Goal: Task Accomplishment & Management: Complete application form

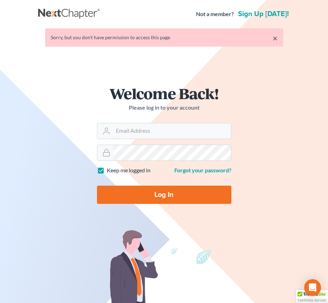
type input "[EMAIL_ADDRESS][DOMAIN_NAME]"
drag, startPoint x: 146, startPoint y: 210, endPoint x: 146, endPoint y: 197, distance: 12.6
click at [145, 201] on form "Welcome Back! Please log in to your account Email Address [EMAIL_ADDRESS][DOMAI…" at bounding box center [164, 147] width 168 height 157
drag, startPoint x: 147, startPoint y: 191, endPoint x: 209, endPoint y: 117, distance: 97.0
click at [146, 192] on input "Log In" at bounding box center [164, 194] width 134 height 18
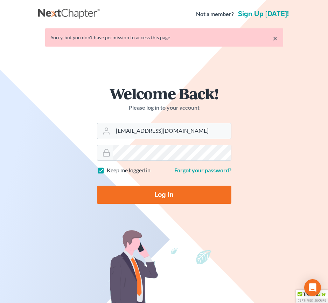
type input "Thinking..."
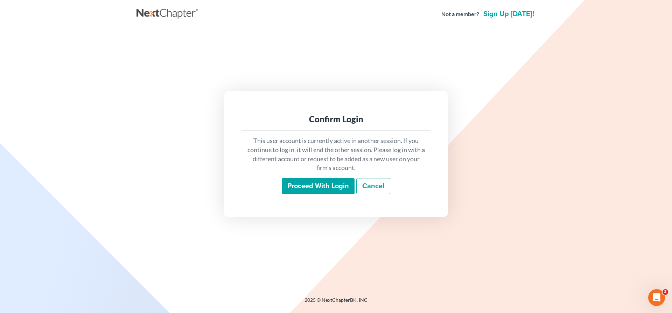
drag, startPoint x: 326, startPoint y: 184, endPoint x: 323, endPoint y: 183, distance: 3.9
click at [325, 184] on input "Proceed with login" at bounding box center [318, 186] width 73 height 16
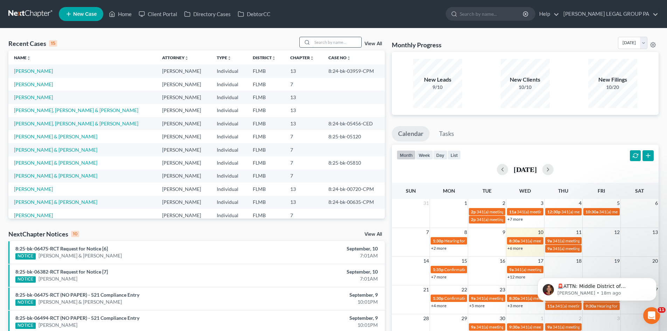
click at [327, 40] on input "search" at bounding box center [336, 42] width 49 height 10
paste input "Caetano"
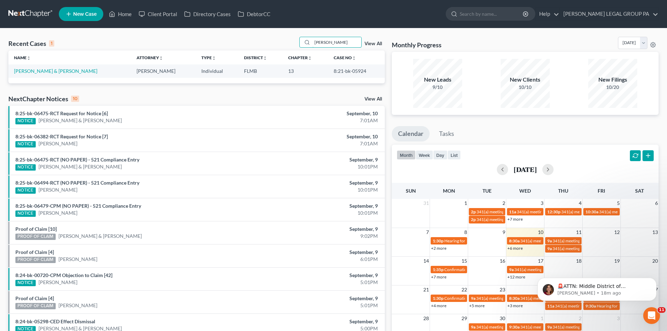
type input "Caetano"
click at [26, 70] on link "Caetano, John & Angelina" at bounding box center [55, 71] width 83 height 6
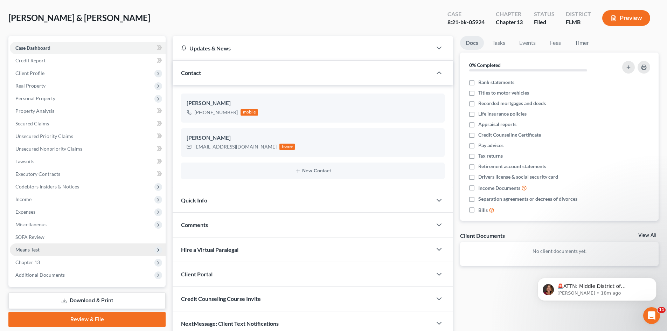
scroll to position [63, 0]
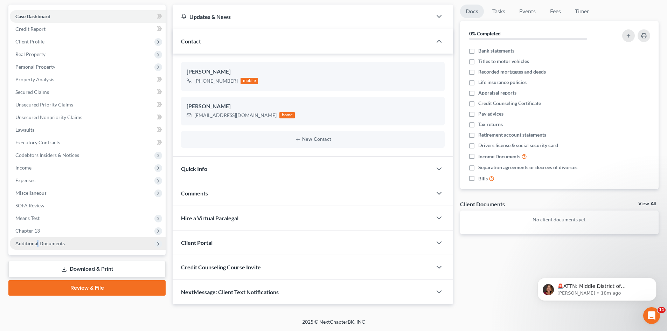
click at [38, 245] on span "Additional Documents" at bounding box center [39, 243] width 49 height 6
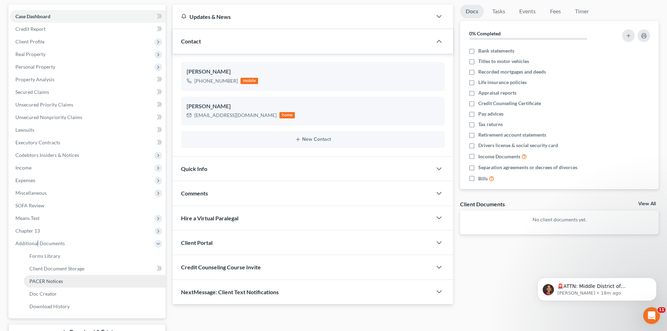
click at [58, 283] on span "PACER Notices" at bounding box center [46, 281] width 34 height 6
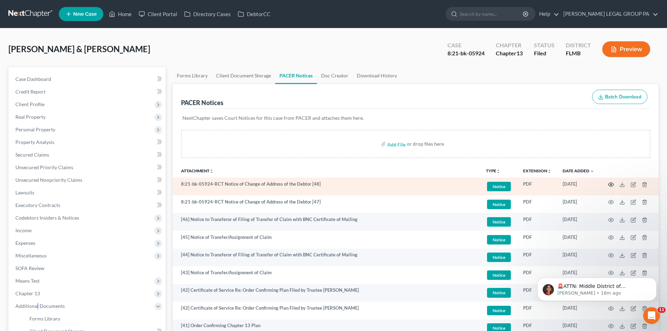
click at [611, 184] on icon "button" at bounding box center [611, 185] width 6 height 6
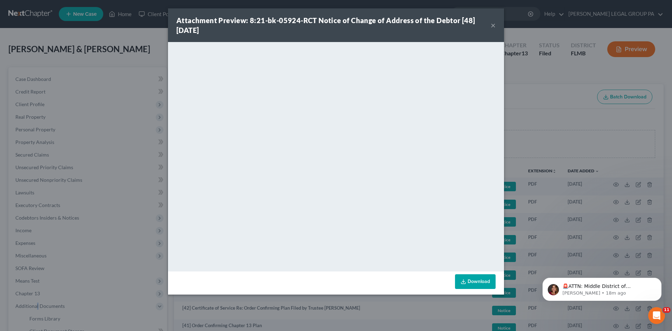
drag, startPoint x: 495, startPoint y: 24, endPoint x: 501, endPoint y: 27, distance: 7.0
click at [499, 27] on div "Attachment Preview: 8:21-bk-05924-RCT Notice of Change of Address of the Debtor…" at bounding box center [336, 25] width 336 height 34
click at [489, 28] on div "Attachment Preview: 8:21-bk-05924-RCT Notice of Change of Address of the Debtor…" at bounding box center [333, 25] width 314 height 20
click at [494, 23] on button "×" at bounding box center [493, 25] width 5 height 8
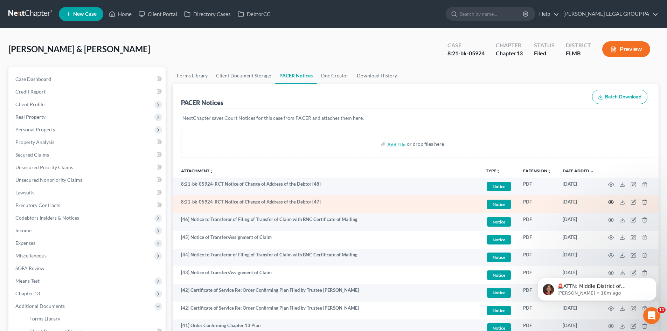
click at [610, 202] on icon "button" at bounding box center [611, 202] width 6 height 6
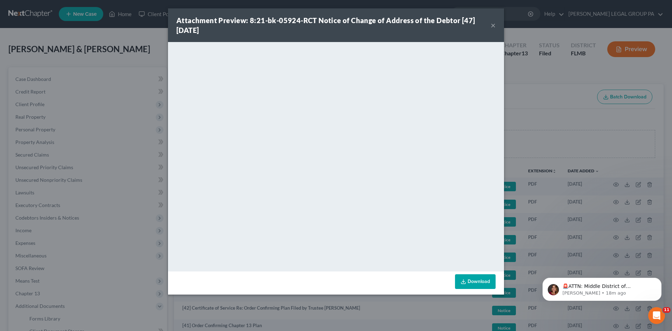
click at [495, 24] on button "×" at bounding box center [493, 25] width 5 height 8
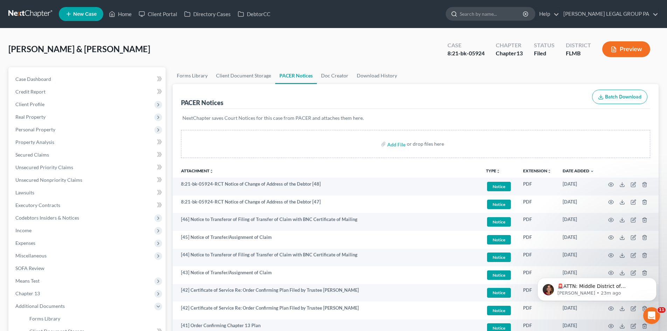
click at [496, 13] on input "search" at bounding box center [492, 13] width 64 height 13
type input "terry"
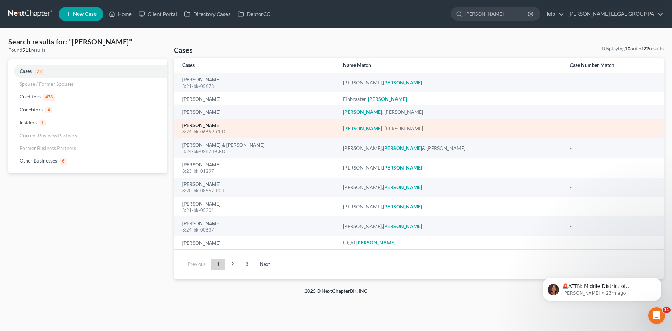
click at [202, 124] on link "Terry, Ryan" at bounding box center [201, 125] width 38 height 5
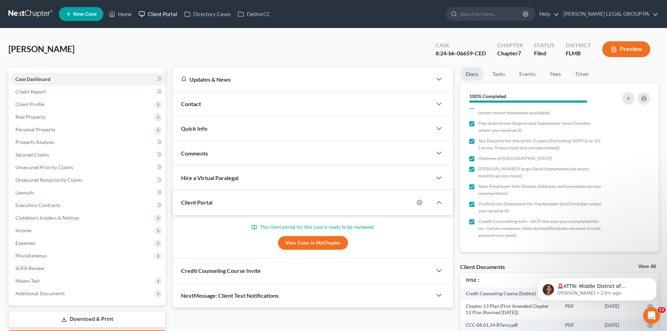
click at [163, 12] on link "Client Portal" at bounding box center [157, 14] width 45 height 13
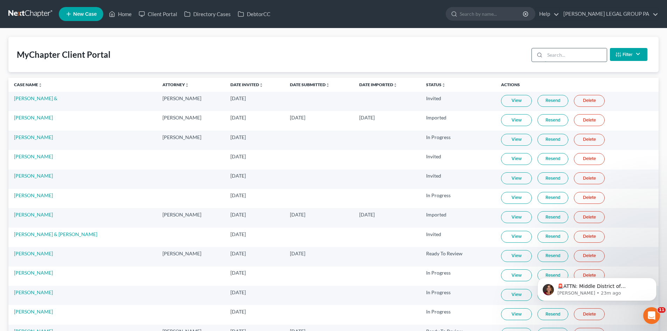
click at [588, 55] on input "search" at bounding box center [576, 54] width 62 height 13
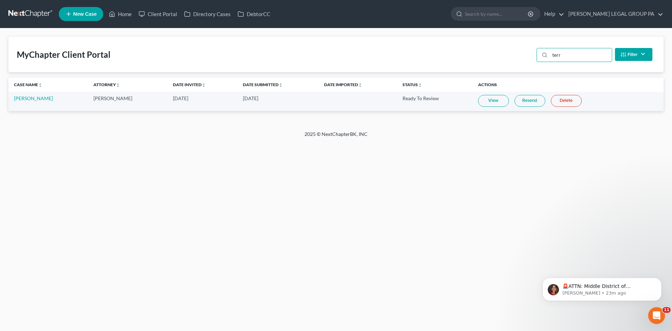
type input "terr"
click at [478, 105] on link "View" at bounding box center [493, 101] width 31 height 12
click at [511, 14] on input "search" at bounding box center [497, 13] width 64 height 13
type input "terry"
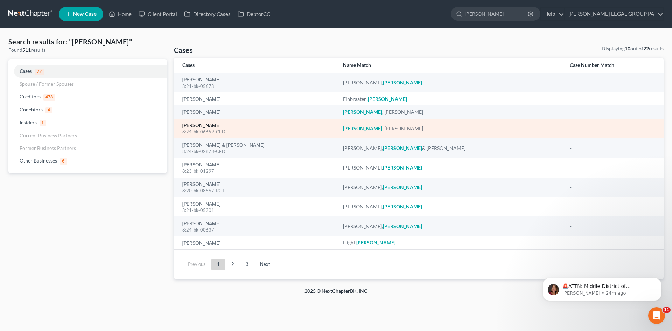
click at [192, 126] on link "Terry, Ryan" at bounding box center [201, 125] width 38 height 5
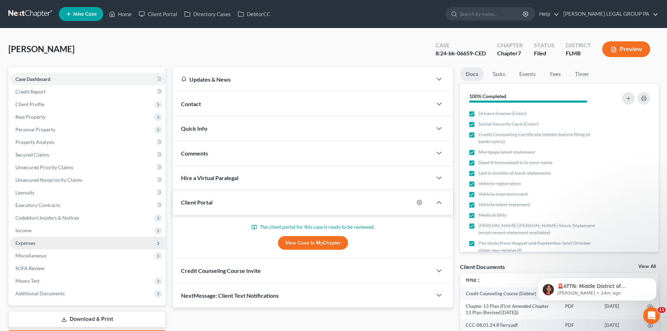
click at [61, 242] on span "Expenses" at bounding box center [88, 243] width 156 height 13
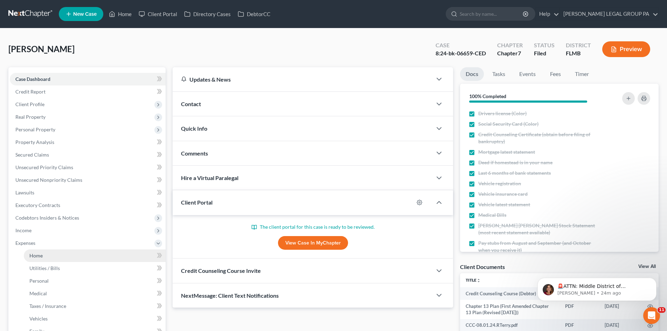
click at [52, 259] on link "Home" at bounding box center [95, 255] width 142 height 13
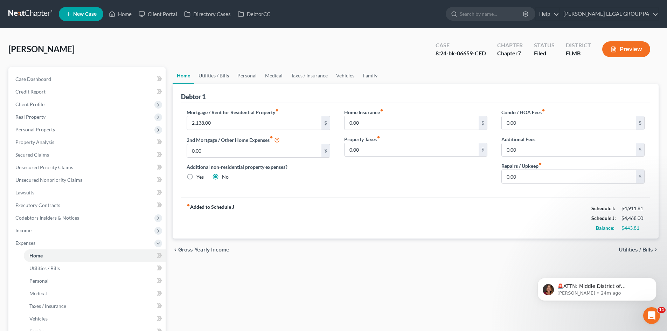
click at [221, 79] on link "Utilities / Bills" at bounding box center [213, 75] width 39 height 17
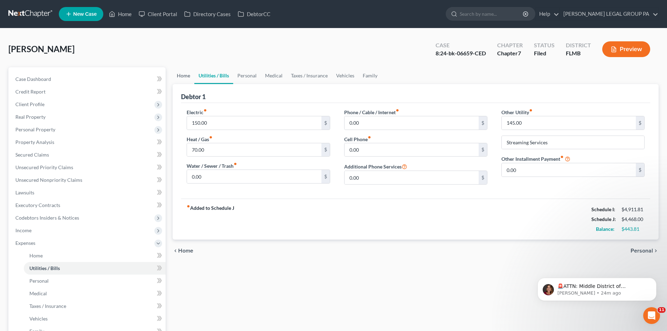
click at [189, 78] on link "Home" at bounding box center [184, 75] width 22 height 17
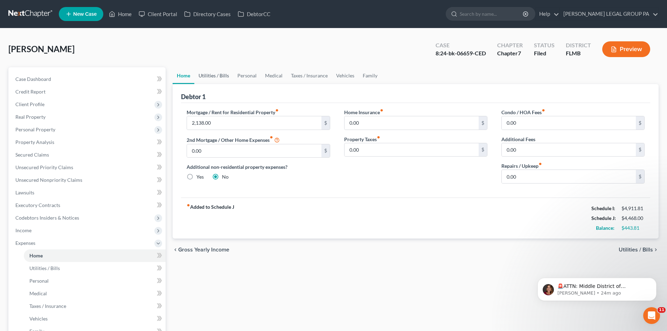
click at [206, 75] on link "Utilities / Bills" at bounding box center [213, 75] width 39 height 17
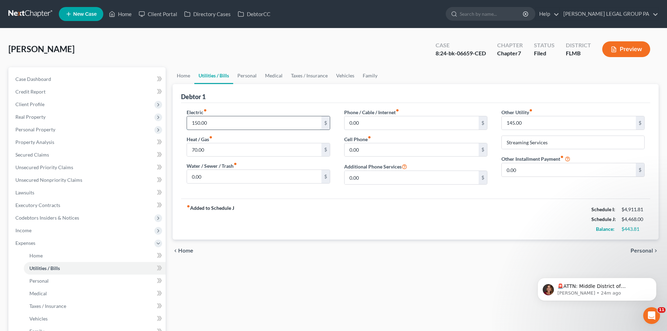
click at [218, 121] on input "150.00" at bounding box center [254, 122] width 134 height 13
type input "300.00"
click at [456, 126] on input "0.00" at bounding box center [411, 122] width 134 height 13
type input "50.00"
click at [253, 71] on link "Personal" at bounding box center [247, 75] width 28 height 17
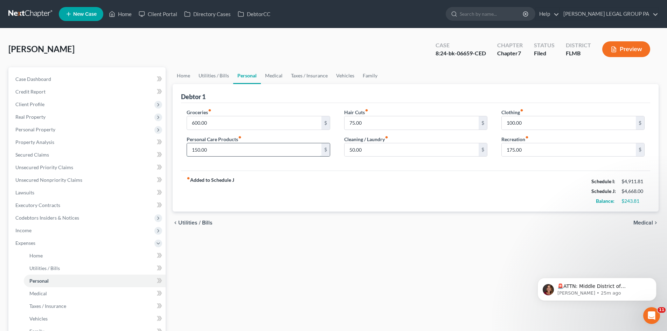
click at [237, 153] on input "150.00" at bounding box center [254, 149] width 134 height 13
type input "250.00"
click at [370, 147] on input "50.00" at bounding box center [411, 149] width 134 height 13
type input "110.00"
drag, startPoint x: 498, startPoint y: 222, endPoint x: 538, endPoint y: 110, distance: 118.9
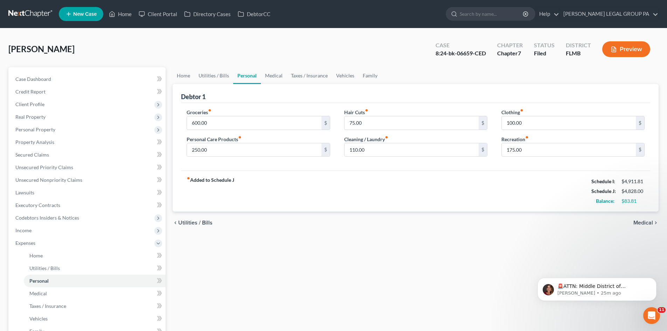
click at [510, 211] on ui-view "Home Utilities / Bills Personal Medical Taxes / Insurance Vehicles Family Debto…" at bounding box center [416, 150] width 486 height 167
click at [540, 196] on div "fiber_manual_record Added to Schedule J Schedule I: $4,911.81 Schedule J: $4,82…" at bounding box center [415, 190] width 469 height 41
click at [278, 74] on link "Medical" at bounding box center [274, 75] width 26 height 17
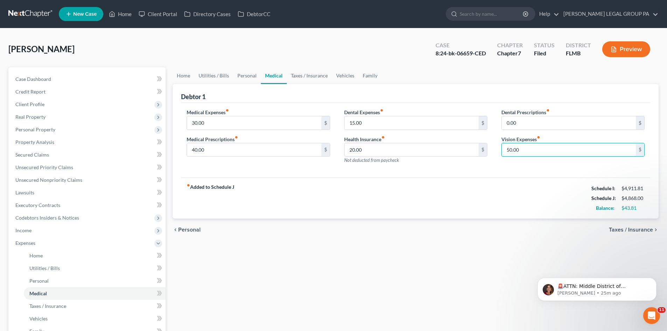
type input "50.00"
click at [487, 232] on div "chevron_left Personal Taxes / Insurance chevron_right" at bounding box center [416, 229] width 486 height 22
click at [267, 127] on input "30.00" at bounding box center [254, 122] width 134 height 13
click at [383, 148] on input "20.00" at bounding box center [411, 149] width 134 height 13
click at [376, 127] on input "15.00" at bounding box center [411, 122] width 134 height 13
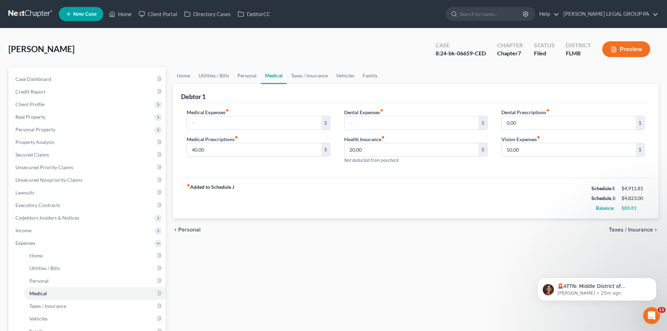
drag, startPoint x: 421, startPoint y: 202, endPoint x: 556, endPoint y: 194, distance: 135.3
click at [423, 201] on div "fiber_manual_record Added to Schedule J Schedule I: $4,911.81 Schedule J: $4,82…" at bounding box center [415, 197] width 469 height 41
click at [318, 78] on link "Taxes / Insurance" at bounding box center [309, 75] width 45 height 17
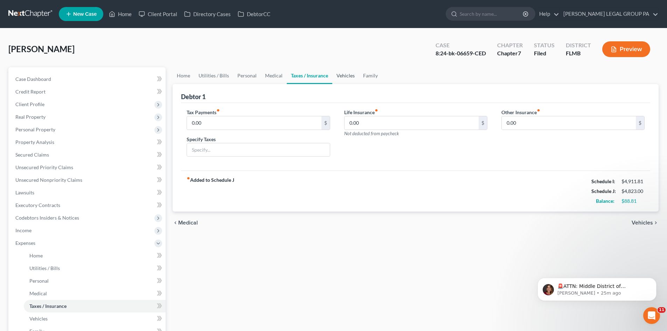
click at [345, 77] on link "Vehicles" at bounding box center [345, 75] width 27 height 17
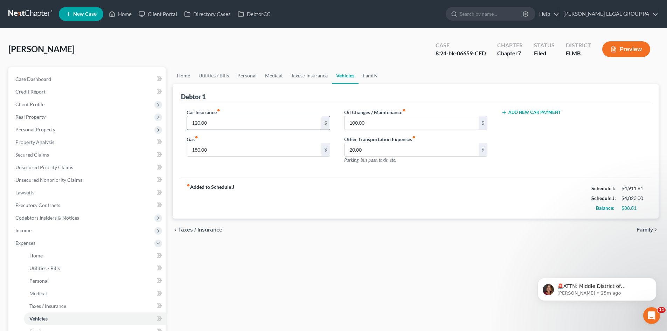
type input "0"
type input "100.00"
click at [293, 151] on input "180.00" at bounding box center [254, 149] width 134 height 13
type input "300.00"
type input "100.00"
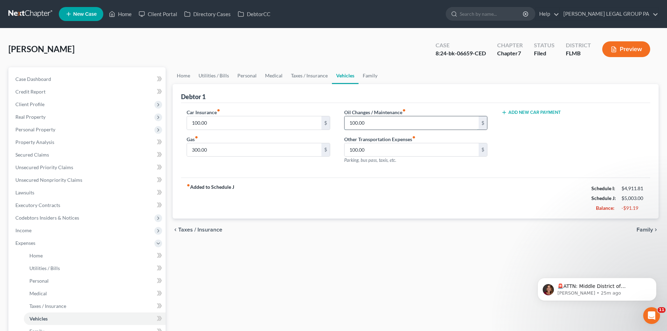
click at [415, 118] on input "100.00" at bounding box center [411, 122] width 134 height 13
type input "50.00"
click at [368, 79] on link "Family" at bounding box center [369, 75] width 23 height 17
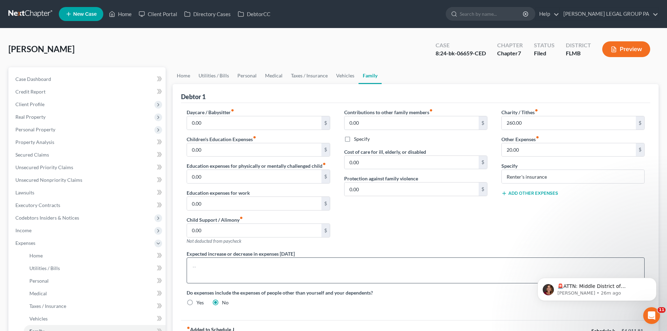
scroll to position [35, 0]
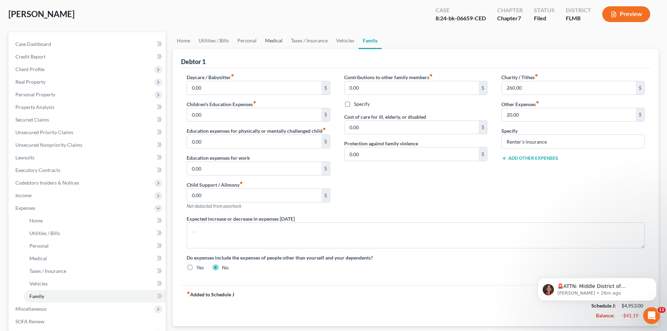
click at [267, 38] on link "Medical" at bounding box center [274, 40] width 26 height 17
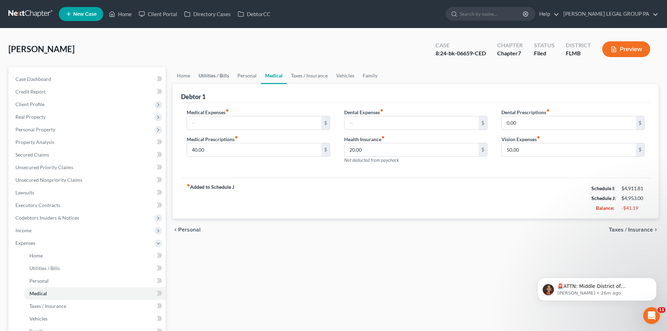
click at [224, 73] on link "Utilities / Bills" at bounding box center [213, 75] width 39 height 17
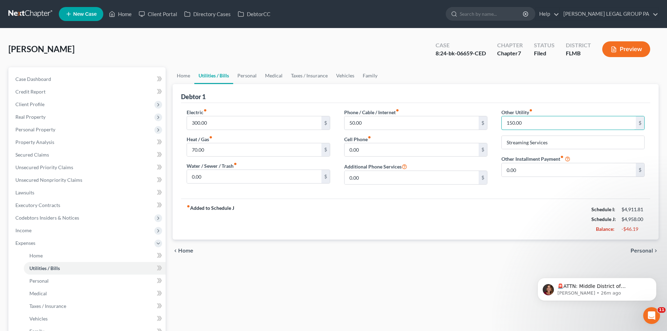
type input "150.00"
click at [460, 273] on div "Home Utilities / Bills Personal Medical Taxes / Insurance Vehicles Family Debto…" at bounding box center [415, 250] width 493 height 366
click at [371, 80] on link "Family" at bounding box center [369, 75] width 23 height 17
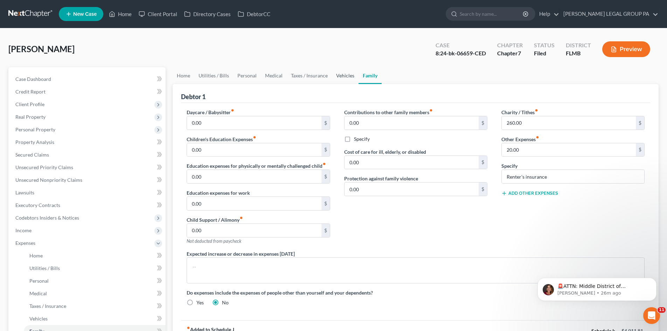
click at [343, 73] on link "Vehicles" at bounding box center [345, 75] width 27 height 17
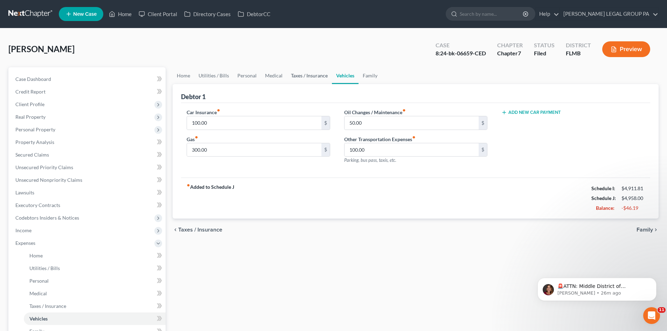
click at [308, 75] on link "Taxes / Insurance" at bounding box center [309, 75] width 45 height 17
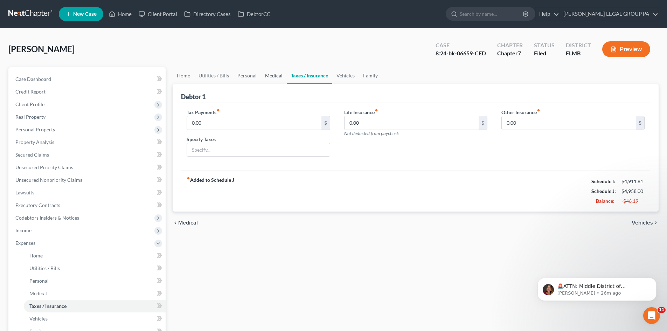
click at [279, 77] on link "Medical" at bounding box center [274, 75] width 26 height 17
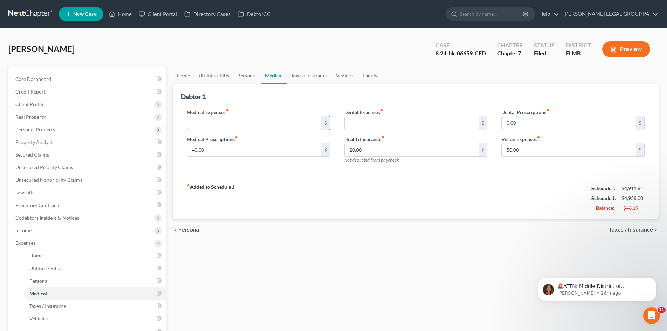
click at [257, 119] on input "text" at bounding box center [254, 122] width 134 height 13
type input "0.00"
click at [377, 121] on input "text" at bounding box center [411, 122] width 134 height 13
type input "0.00"
drag, startPoint x: 391, startPoint y: 230, endPoint x: 241, endPoint y: 113, distance: 190.0
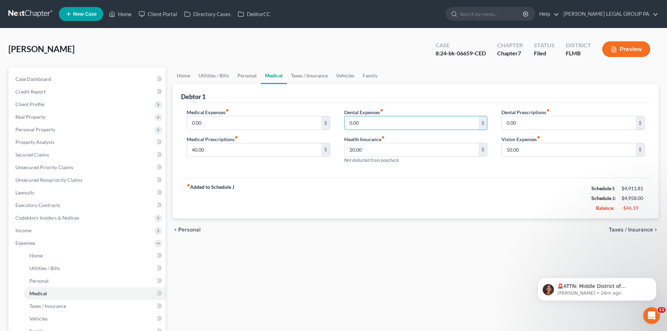
click at [388, 225] on div "chevron_left Personal Taxes / Insurance chevron_right" at bounding box center [416, 229] width 486 height 22
type input "0.00"
drag, startPoint x: 383, startPoint y: 241, endPoint x: 349, endPoint y: 217, distance: 41.4
click at [378, 233] on div "chevron_left Personal Taxes / Insurance chevron_right" at bounding box center [416, 229] width 486 height 22
click at [241, 72] on link "Personal" at bounding box center [247, 75] width 28 height 17
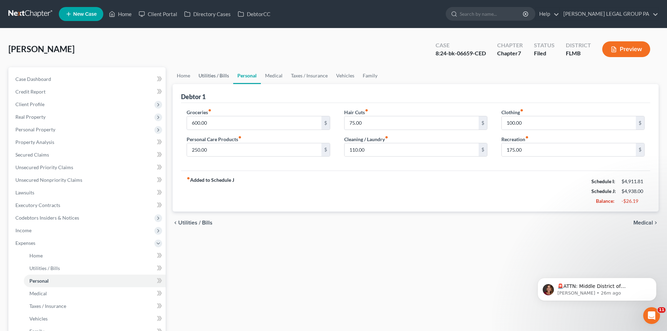
click at [210, 73] on link "Utilities / Bills" at bounding box center [213, 75] width 39 height 17
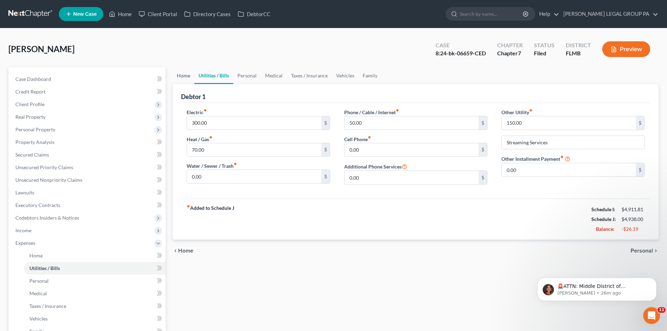
click at [186, 76] on link "Home" at bounding box center [184, 75] width 22 height 17
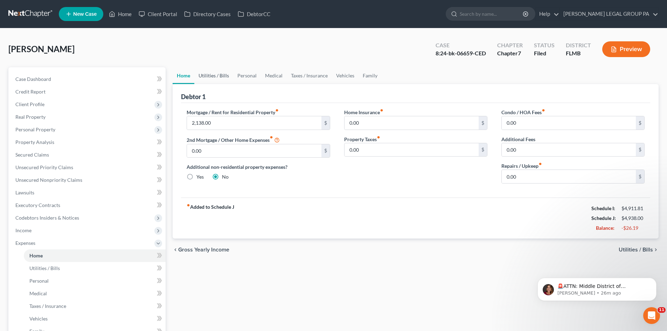
click at [210, 73] on link "Utilities / Bills" at bounding box center [213, 75] width 39 height 17
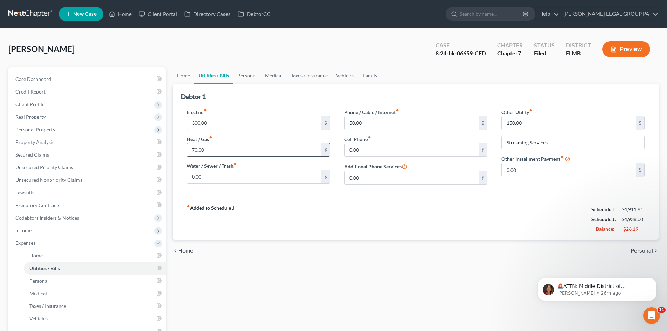
click at [245, 151] on input "70.00" at bounding box center [254, 149] width 134 height 13
drag, startPoint x: 183, startPoint y: 155, endPoint x: 154, endPoint y: 152, distance: 29.3
click at [154, 152] on div "Petition Navigation Case Dashboard Payments Invoices Payments Payments Credit R…" at bounding box center [333, 250] width 657 height 366
type input "70.00"
click at [244, 73] on link "Personal" at bounding box center [247, 75] width 28 height 17
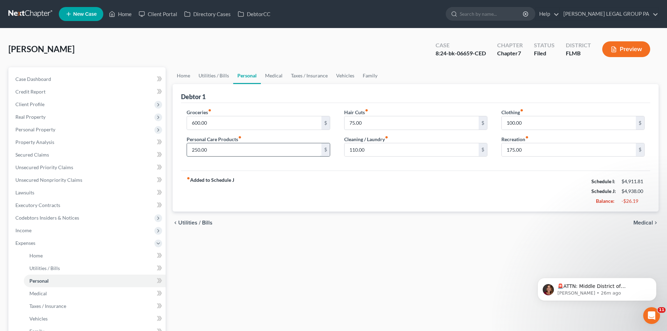
click at [258, 149] on input "250.00" at bounding box center [254, 149] width 134 height 13
type input "200.00"
click at [541, 207] on div "fiber_manual_record Added to Schedule J Schedule I: $4,911.81 Schedule J: $4,88…" at bounding box center [415, 190] width 469 height 41
drag, startPoint x: 541, startPoint y: 207, endPoint x: 419, endPoint y: 170, distance: 127.4
click at [428, 174] on div "fiber_manual_record Added to Schedule J Schedule I: $4,911.81 Schedule J: $4,88…" at bounding box center [415, 190] width 469 height 41
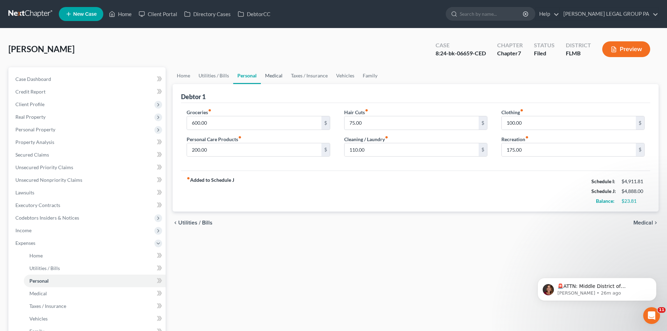
click at [275, 78] on link "Medical" at bounding box center [274, 75] width 26 height 17
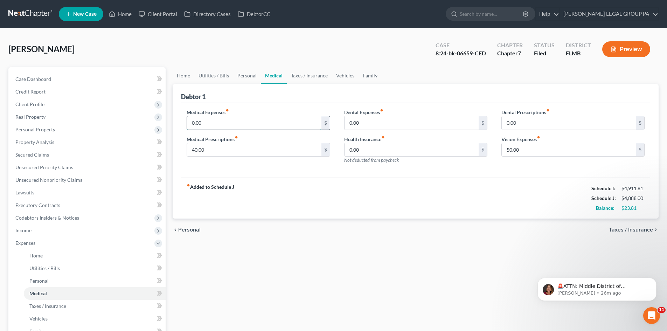
click at [286, 122] on input "0.00" at bounding box center [254, 122] width 134 height 13
type input "20.00"
drag, startPoint x: 360, startPoint y: 230, endPoint x: 269, endPoint y: 134, distance: 132.4
click at [356, 222] on div "chevron_left Personal Taxes / Insurance chevron_right" at bounding box center [416, 229] width 486 height 22
click at [249, 78] on link "Personal" at bounding box center [247, 75] width 28 height 17
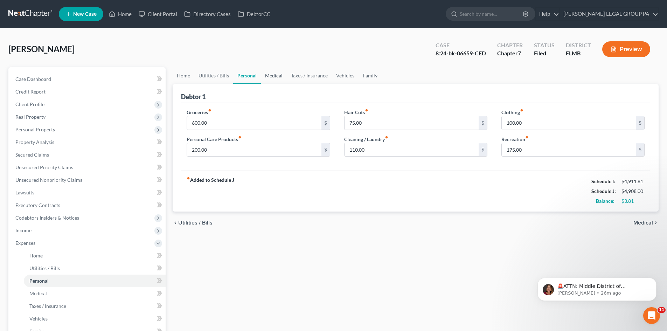
click at [271, 75] on link "Medical" at bounding box center [274, 75] width 26 height 17
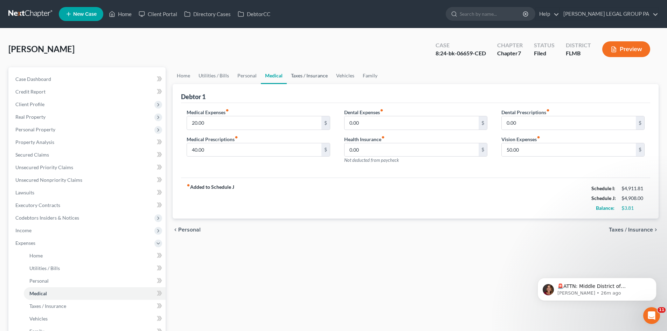
click at [307, 77] on link "Taxes / Insurance" at bounding box center [309, 75] width 45 height 17
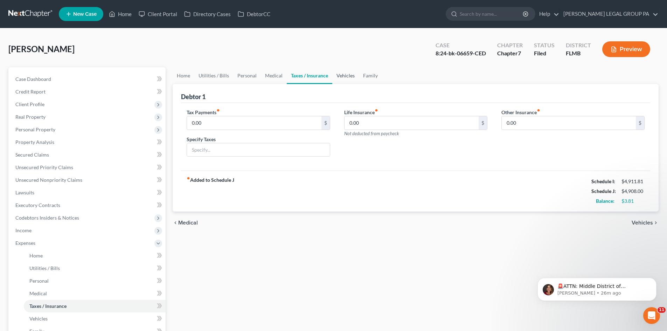
click at [351, 68] on link "Vehicles" at bounding box center [345, 75] width 27 height 17
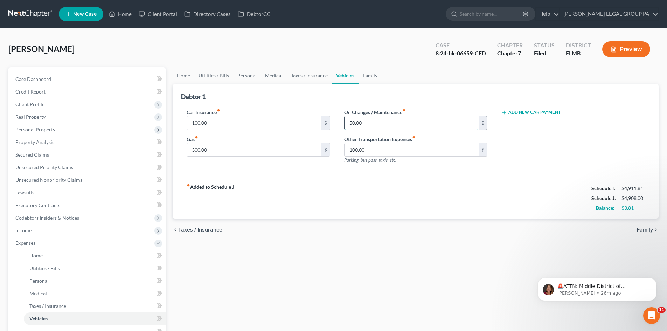
click at [389, 124] on input "50.00" at bounding box center [411, 122] width 134 height 13
type input "60.00"
click at [268, 74] on link "Medical" at bounding box center [274, 75] width 26 height 17
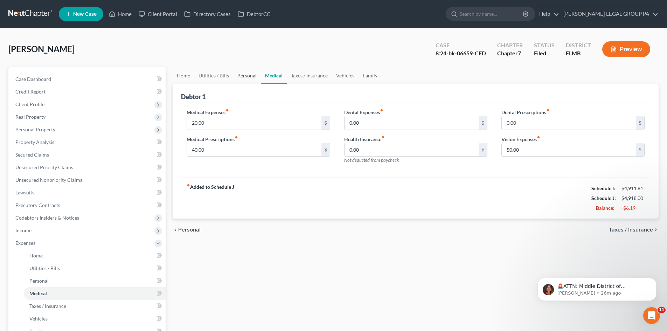
click at [241, 74] on link "Personal" at bounding box center [247, 75] width 28 height 17
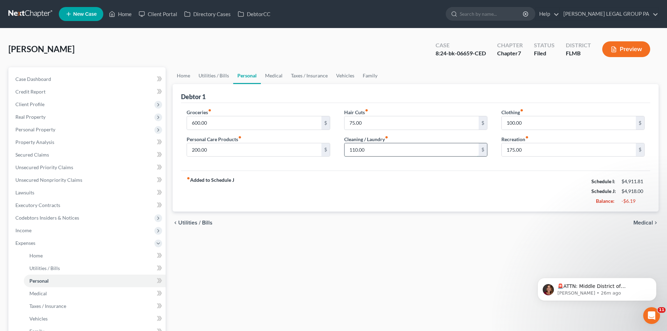
click at [372, 147] on input "110.00" at bounding box center [411, 149] width 134 height 13
type input "100.00"
drag, startPoint x: 421, startPoint y: 240, endPoint x: 393, endPoint y: 99, distance: 143.4
click at [420, 231] on div "Home Utilities / Bills Personal Medical Taxes / Insurance Vehicles Family Debto…" at bounding box center [415, 250] width 493 height 366
click at [372, 72] on link "Family" at bounding box center [369, 75] width 23 height 17
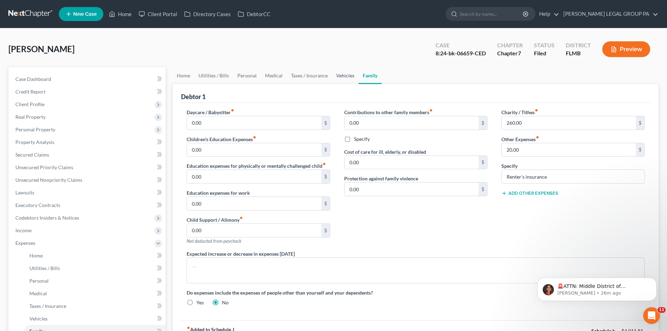
click at [342, 76] on link "Vehicles" at bounding box center [345, 75] width 27 height 17
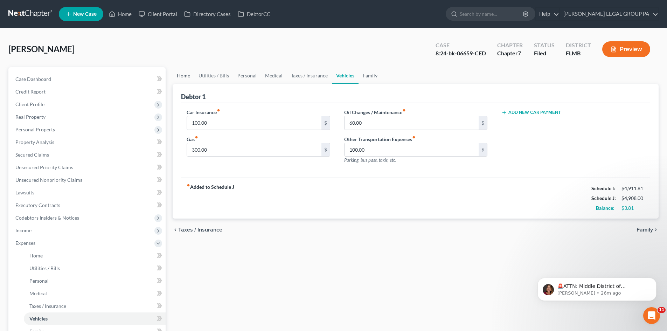
click at [182, 78] on link "Home" at bounding box center [184, 75] width 22 height 17
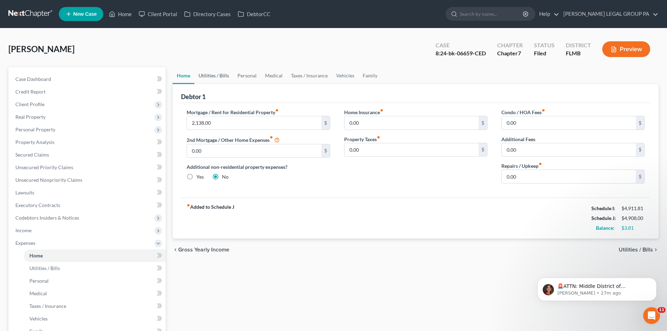
click at [223, 74] on link "Utilities / Bills" at bounding box center [213, 75] width 39 height 17
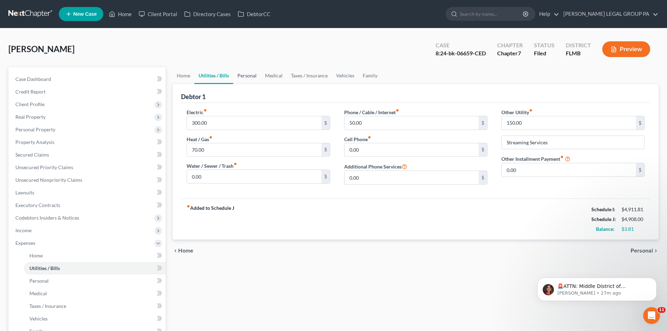
click at [251, 73] on link "Personal" at bounding box center [247, 75] width 28 height 17
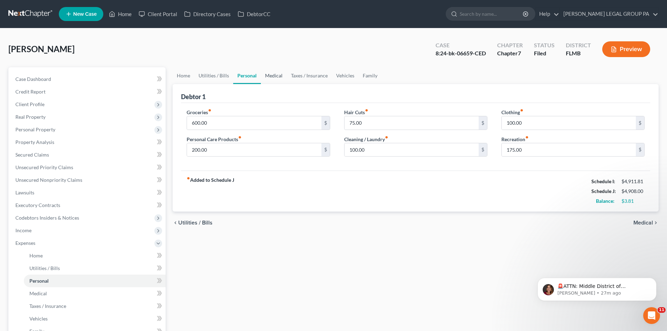
click at [276, 71] on link "Medical" at bounding box center [274, 75] width 26 height 17
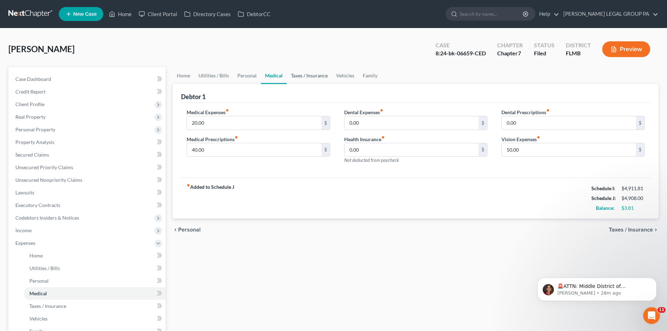
click at [295, 76] on link "Taxes / Insurance" at bounding box center [309, 75] width 45 height 17
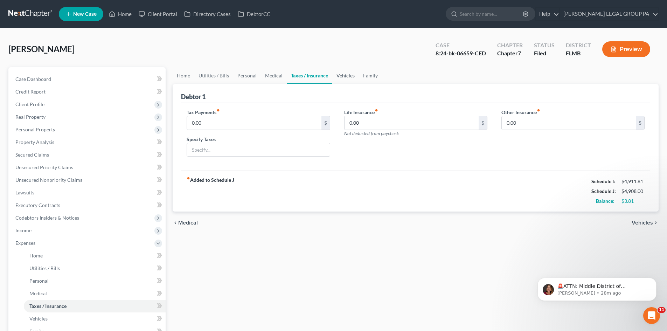
click at [341, 78] on link "Vehicles" at bounding box center [345, 75] width 27 height 17
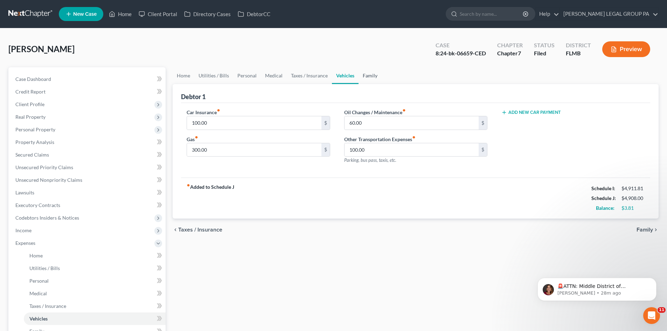
click at [370, 78] on link "Family" at bounding box center [369, 75] width 23 height 17
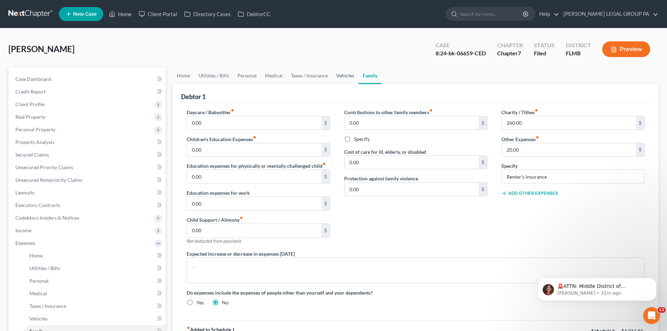
click at [338, 79] on link "Vehicles" at bounding box center [345, 75] width 27 height 17
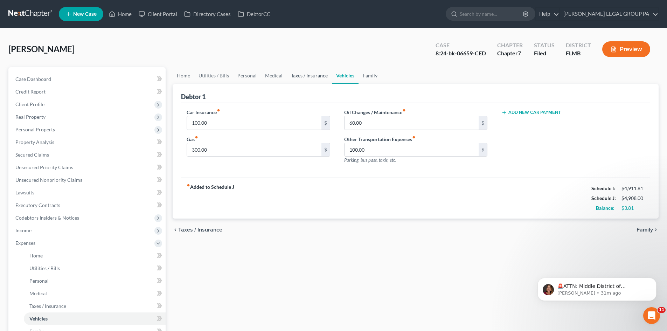
click at [302, 78] on link "Taxes / Insurance" at bounding box center [309, 75] width 45 height 17
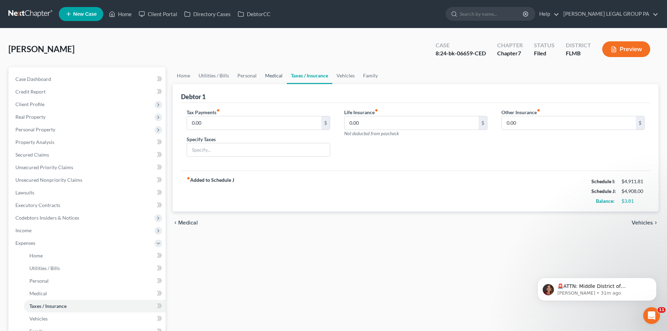
click at [268, 75] on link "Medical" at bounding box center [274, 75] width 26 height 17
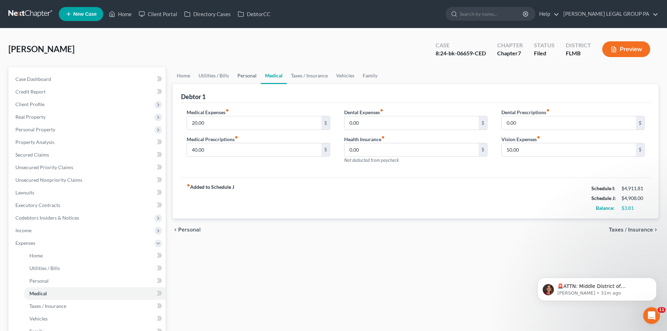
click at [241, 72] on link "Personal" at bounding box center [247, 75] width 28 height 17
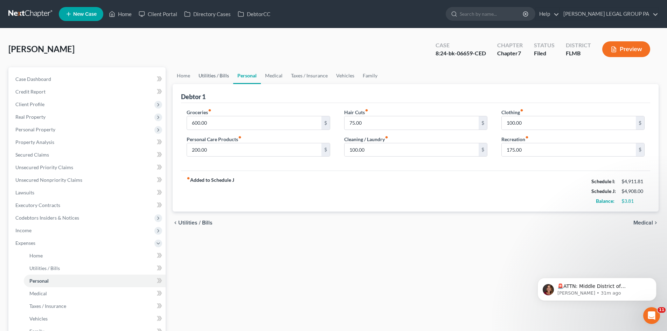
click at [231, 82] on link "Utilities / Bills" at bounding box center [213, 75] width 39 height 17
